Goal: Task Accomplishment & Management: Manage account settings

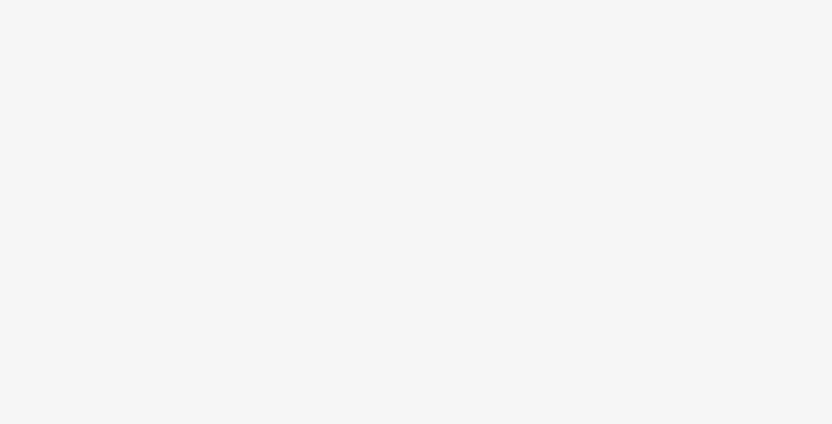
click at [150, 189] on body at bounding box center [416, 212] width 832 height 424
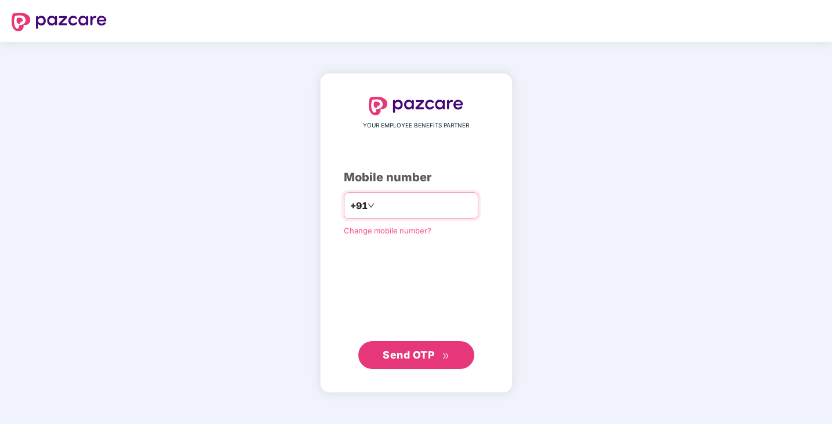
click at [412, 210] on input "number" at bounding box center [424, 206] width 95 height 19
type input "**********"
click at [408, 352] on span "Send OTP" at bounding box center [409, 355] width 52 height 12
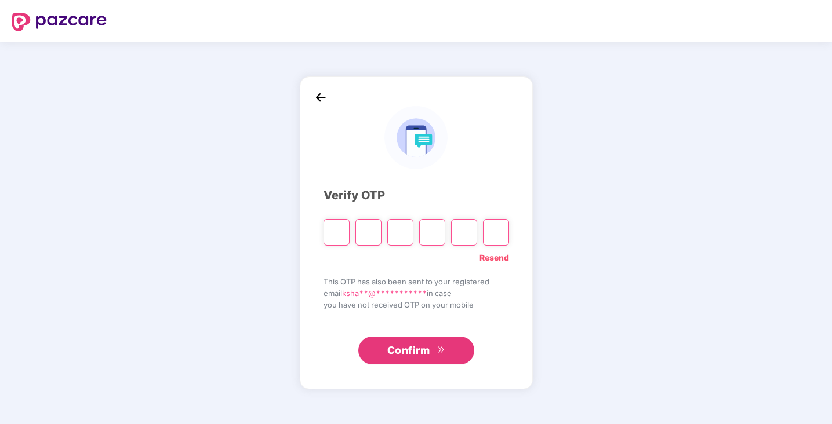
type input "*"
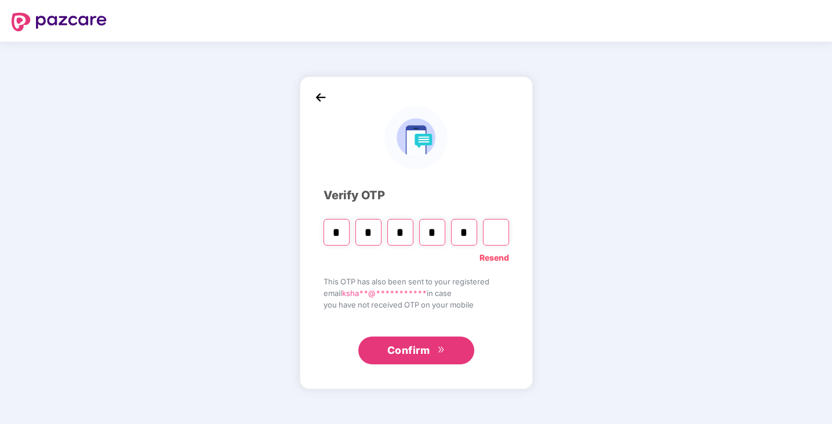
type input "*"
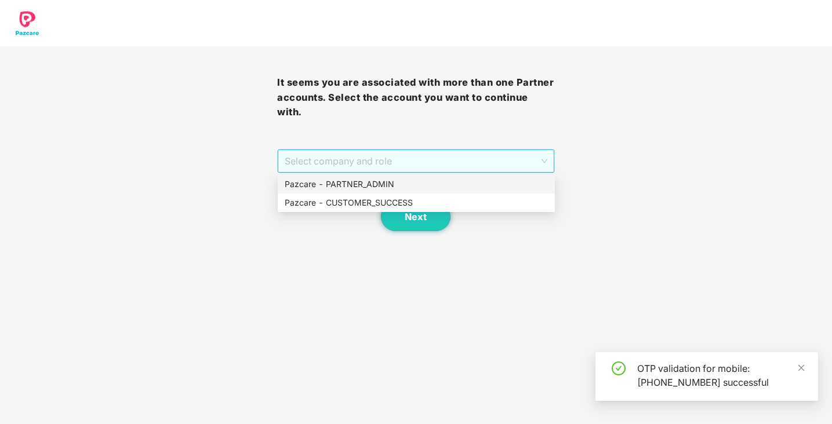
click at [470, 164] on span "Select company and role" at bounding box center [416, 161] width 262 height 22
click at [456, 186] on div "Pazcare - PARTNER_ADMIN" at bounding box center [416, 184] width 263 height 13
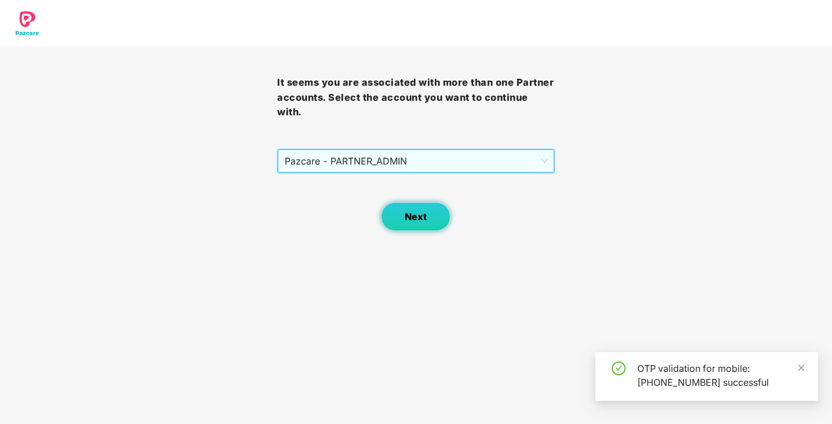
click at [417, 218] on span "Next" at bounding box center [416, 217] width 22 height 11
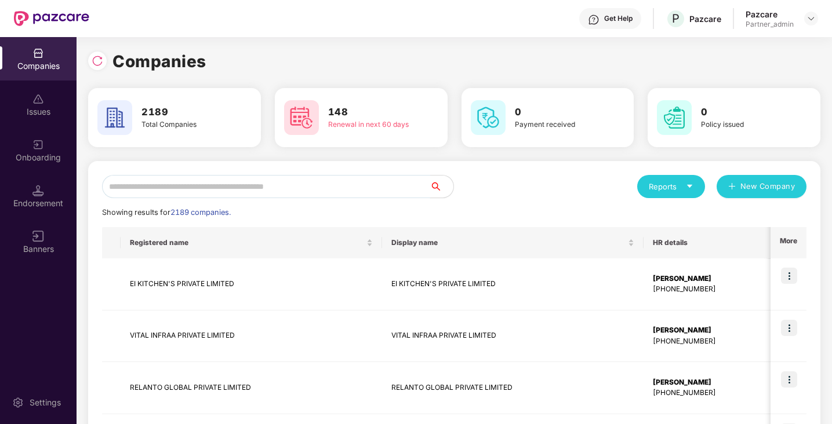
click at [332, 184] on input "text" at bounding box center [266, 186] width 328 height 23
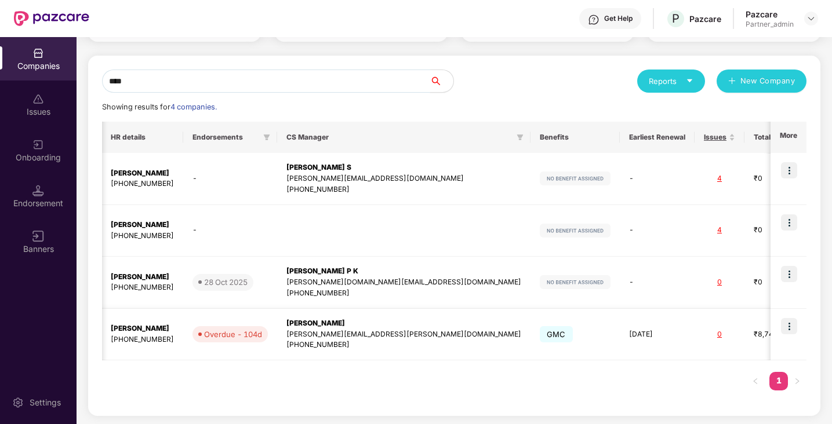
scroll to position [0, 459]
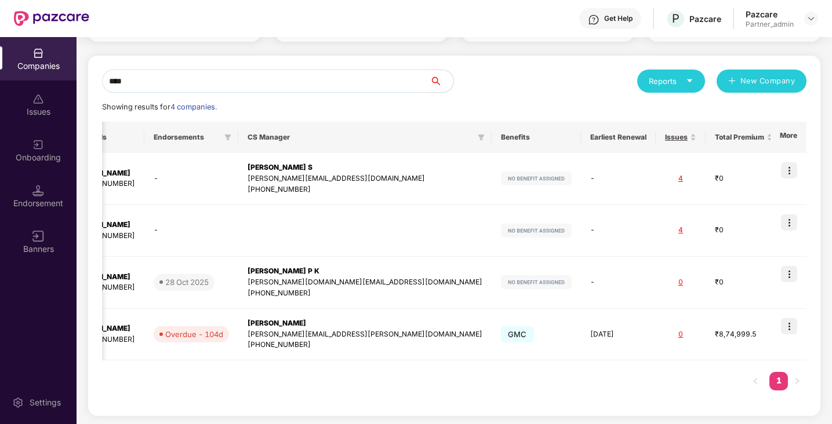
type input "****"
